Goal: Navigation & Orientation: Find specific page/section

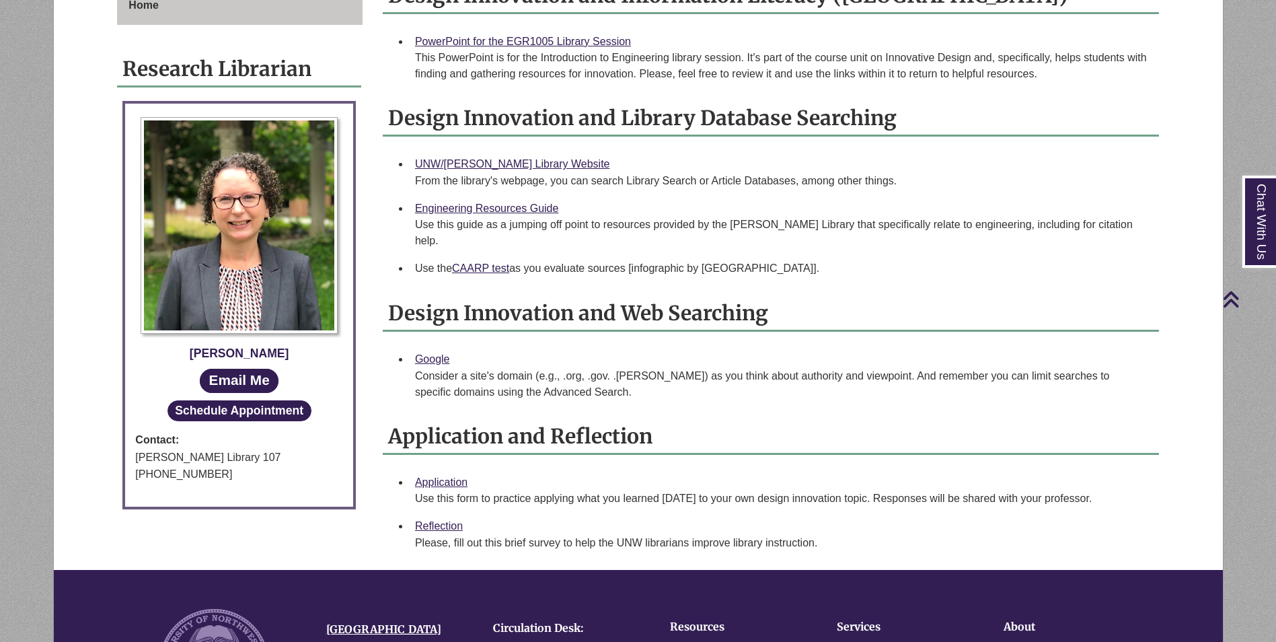
scroll to position [336, 0]
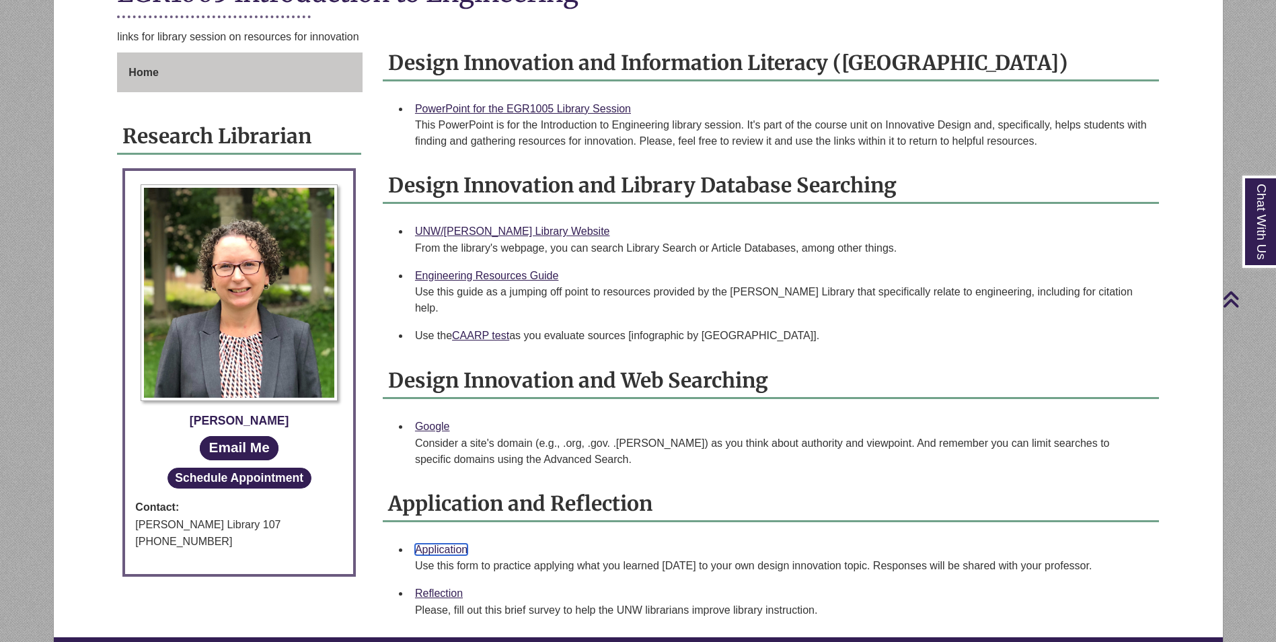
click at [428, 543] on link "Application" at bounding box center [441, 548] width 52 height 11
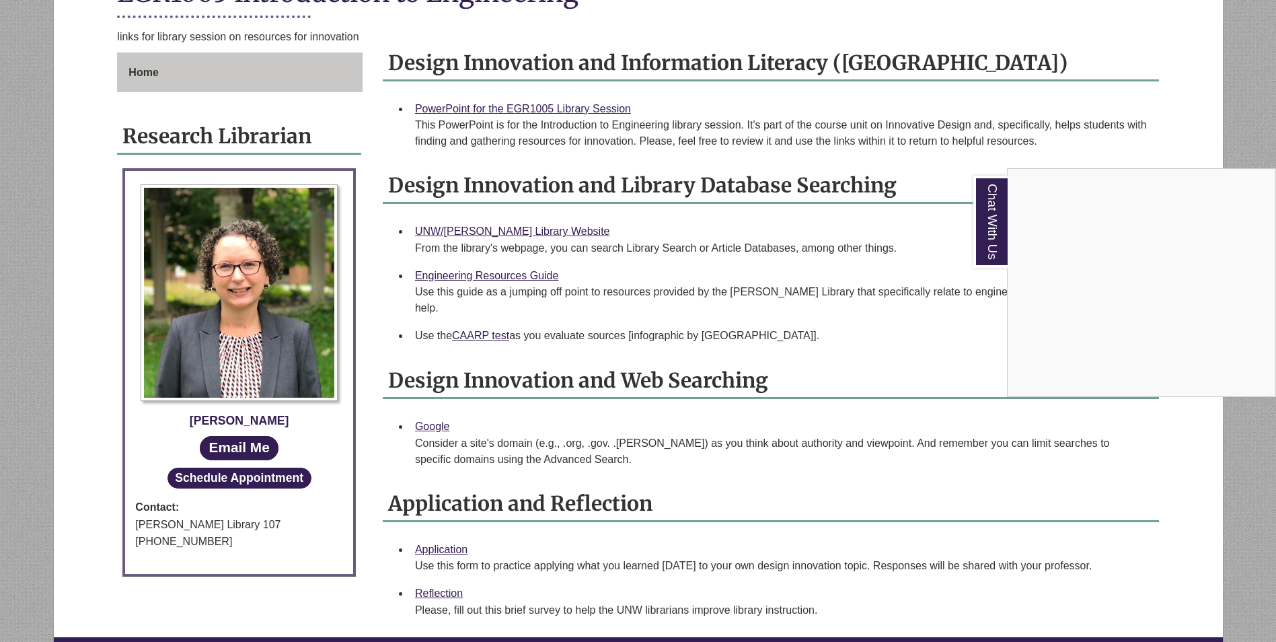
click at [482, 319] on div "Chat With Us" at bounding box center [638, 321] width 1276 height 642
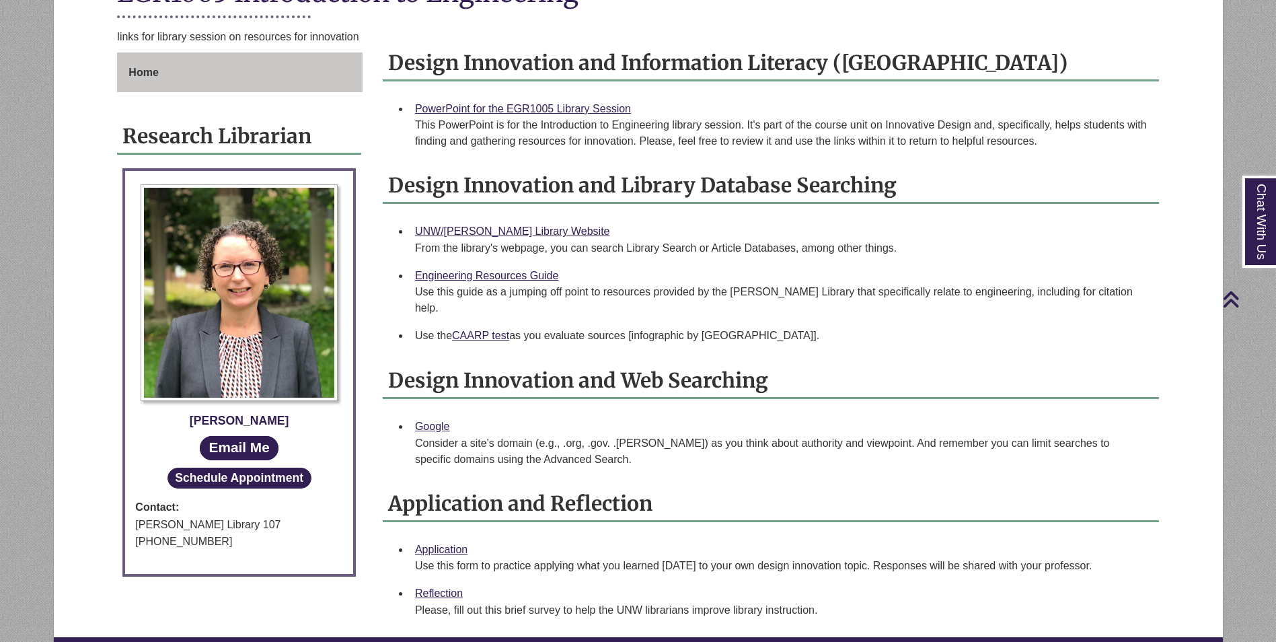
click at [513, 224] on div "UNW/[PERSON_NAME] Library Website From the library's webpage, you can search Li…" at bounding box center [781, 240] width 733 height 34
click at [513, 228] on link "UNW/[PERSON_NAME] Library Website" at bounding box center [512, 230] width 195 height 11
click at [474, 330] on link "CAARP test" at bounding box center [480, 335] width 57 height 11
click at [449, 587] on link "Reflection" at bounding box center [439, 592] width 48 height 11
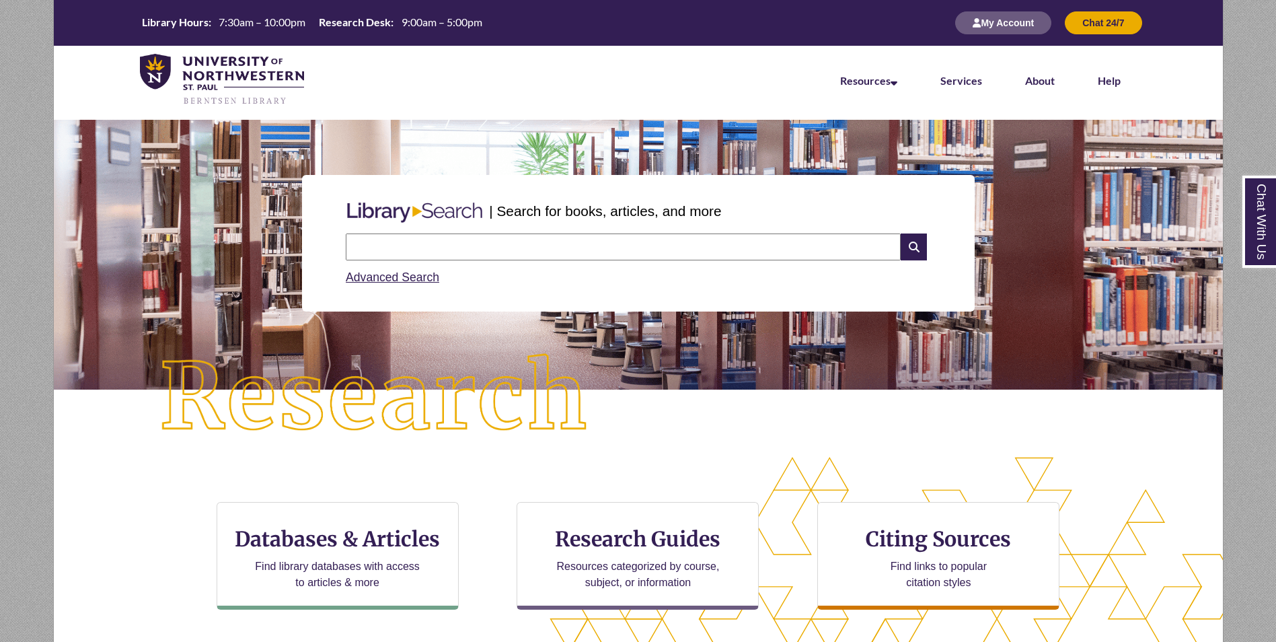
click at [437, 256] on input "text" at bounding box center [623, 246] width 555 height 27
type input "**********"
